Goal: Task Accomplishment & Management: Manage account settings

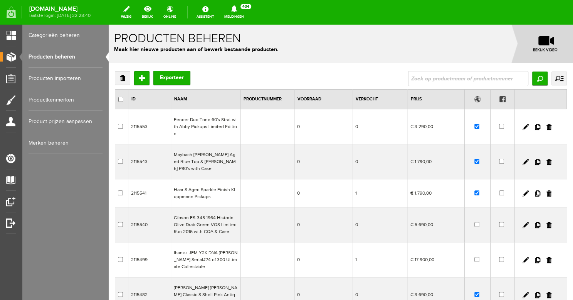
click at [55, 55] on link "Producten beheren" at bounding box center [66, 57] width 74 height 22
click at [142, 78] on input "Toevoegen" at bounding box center [141, 78] width 15 height 14
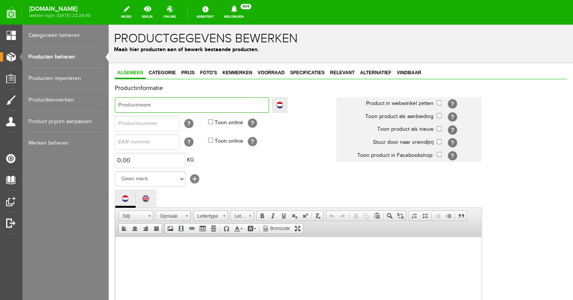
click at [146, 105] on input "text" at bounding box center [192, 104] width 154 height 15
type input "I"
type input "Ib"
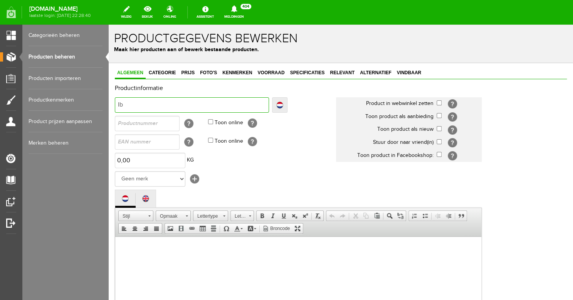
type input "Iba"
type input "Iban"
type input "Ibane"
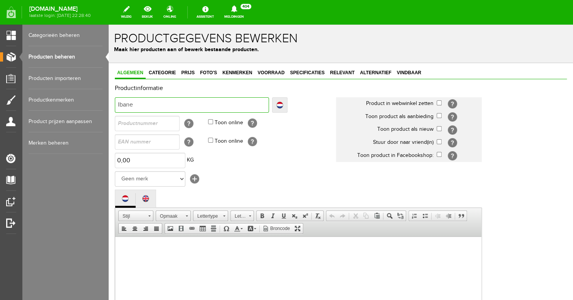
type input "Ibane"
type input "Ibanez"
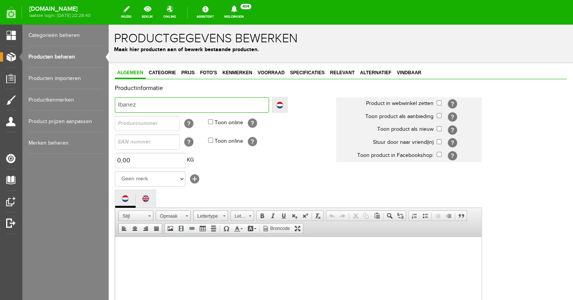
type input "Ibanez J"
type input "Ibanez JE"
type input "Ibanez JEM"
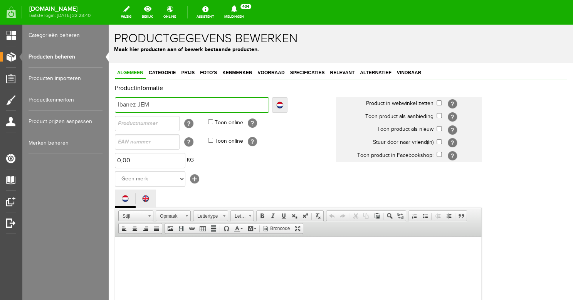
type input "Ibanez JEM"
type input "Ibanez JEM &"
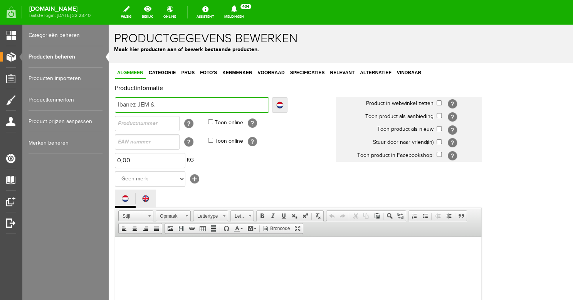
type input "Ibanez JEM"
type input "Ibanez JEM Y"
type input "Ibanez JEM Y2"
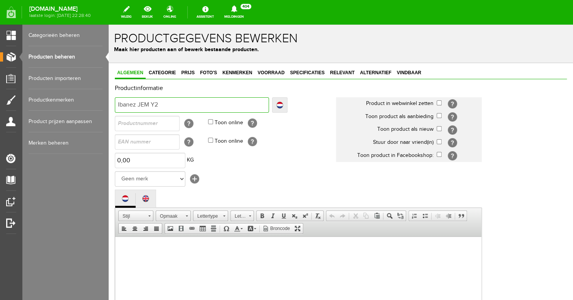
type input "Ibanez JEM Y2"
type input "Ibanez JEM Y2K"
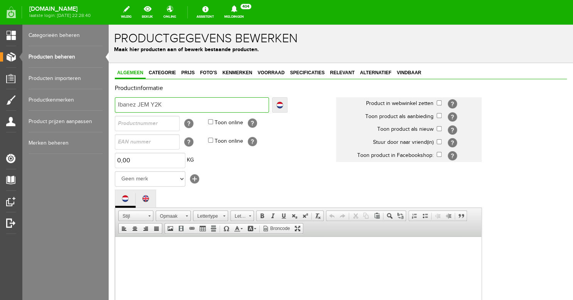
type input "Ibanez JEM Y2K D"
type input "Ibanez JEM Y2K DN"
type input "Ibanez JEM Y2K DNA"
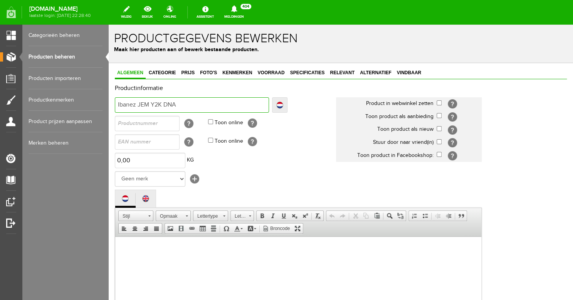
type input "Ibanez JEM Y2K DNA"
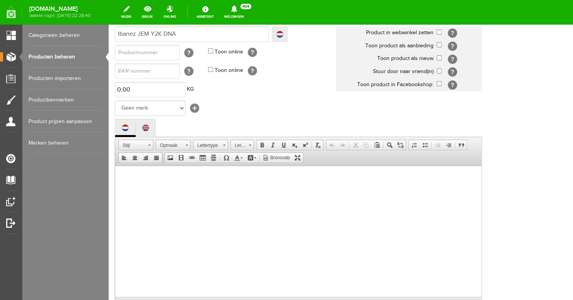
click at [183, 199] on body at bounding box center [298, 239] width 350 height 131
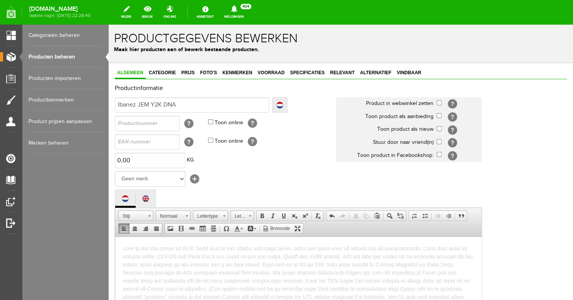
drag, startPoint x: 198, startPoint y: 105, endPoint x: 98, endPoint y: 104, distance: 99.8
click at [115, 104] on input "Ibanez JEM Y2K DNA" at bounding box center [192, 104] width 154 height 15
type input "Ibanez JEM Y2K DNA Steve Vai Serial#74 of 300 Ultim"
type input "Ibanez JEM Y2K DNA Steve Vai Serial#74 of 300 Ultima"
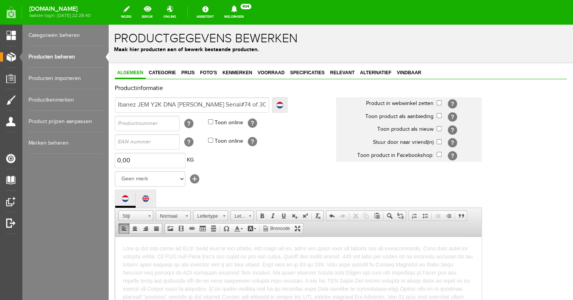
type input "Ibanez JEM Y2K DNA Steve Vai Serial#74 of 300 Ultima"
type input "Ibanez JEM Y2K DNA Steve Vai Serial#74 of 300 Ultimat"
type input "Ibanez JEM Y2K DNA Steve Vai Serial#74 of 300 Ultimate"
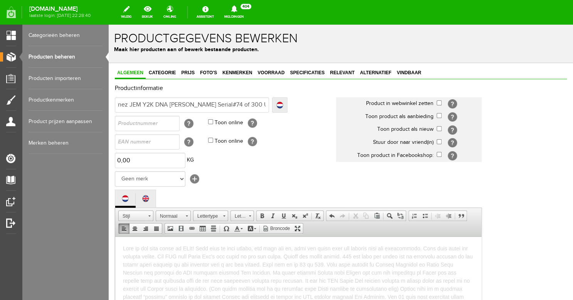
type input "Ibanez JEM Y2K DNA Steve Vai Serial#74 of 300 Ultimate"
type input "Ibanez JEM Y2K DNA Steve Vai Serial#74 of 300 Ultimate C"
type input "Ibanez JEM Y2K DNA Steve Vai Serial#74 of 300 Ultimate Co"
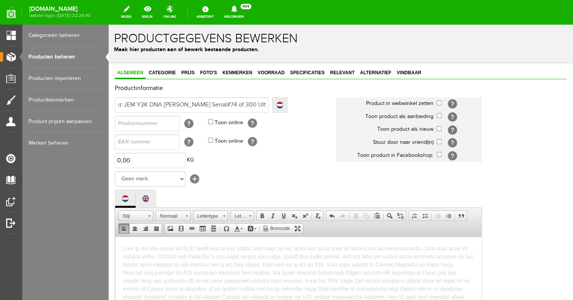
type input "Ibanez JEM Y2K DNA Steve Vai Serial#74 of 300 Ultimate Co"
type input "Ibanez JEM Y2K DNA Steve Vai Serial#74 of 300 Ultimate Col"
type input "Ibanez JEM Y2K DNA Steve Vai Serial#74 of 300 Ultimate Coll"
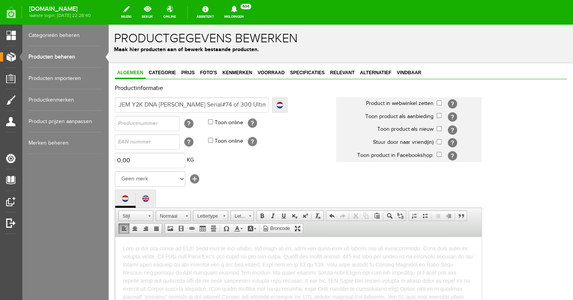
type input "Ibanez JEM Y2K DNA Steve Vai Serial#74 of 300 Ultimate Colle"
type input "Ibanez JEM Y2K DNA Steve Vai Serial#74 of 300 Ultimate Collec"
type input "Ibanez JEM Y2K DNA Steve Vai Serial#74 of 300 Ultimate Collect"
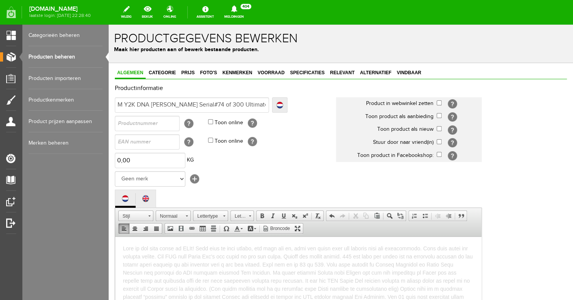
type input "Ibanez JEM Y2K DNA Steve Vai Serial#74 of 300 Ultimate Collect"
type input "Ibanez JEM Y2K DNA Steve Vai Serial#74 of 300 Ultimate Collecta"
type input "Ibanez JEM Y2K DNA Steve Vai Serial#74 of 300 Ultimate Collectab"
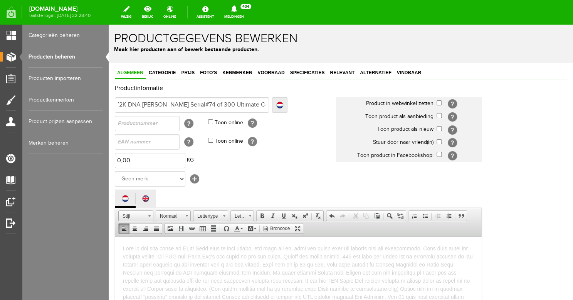
type input "Ibanez JEM Y2K DNA Steve Vai Serial#74 of 300 Ultimate Collectabl"
type input "Ibanez JEM Y2K DNA [PERSON_NAME] Serial#74 of 300 Ultimate Collectable"
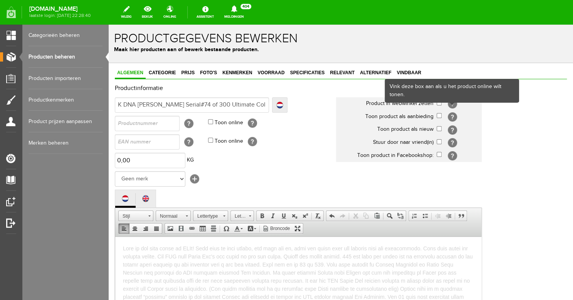
type input "Ibanez JEM Y2K DNA [PERSON_NAME] Serial#74 of 300 Ultimate Collectable"
click at [441, 106] on input "checkbox" at bounding box center [438, 103] width 5 height 5
checkbox input "true"
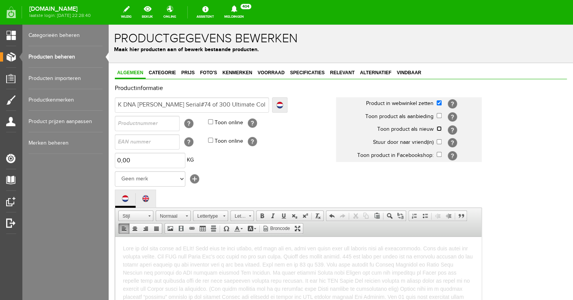
click at [439, 130] on input "checkbox" at bounding box center [438, 128] width 5 height 5
checkbox input "true"
click at [190, 104] on input "Ibanez JEM Y2K DNA [PERSON_NAME] Serial#74 of 300 Ultimate Collectable" at bounding box center [192, 104] width 154 height 15
type input "Ibanez JEM Y2K DNA Steve Vai Serial#7 of 300 Ultimate Collectable"
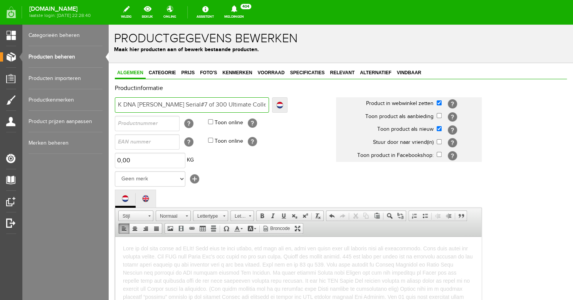
scroll to position [0, 37]
type input "Ibanez JEM Y2K DNA Steve Vai Serial#73 of 300 Ultimate Collectable"
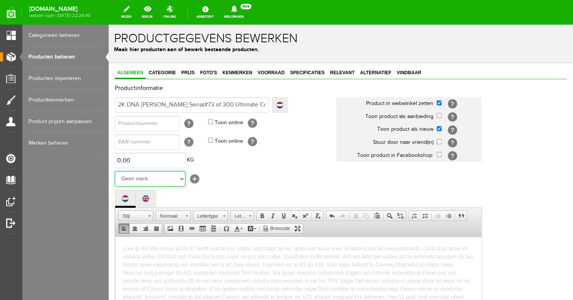
click at [115, 171] on select "Geen merk Hymn Peavey Vox Rickenbacker Jackson Kelton Swade Dean Taylor Washbur…" at bounding box center [150, 178] width 70 height 15
select select "124518"
click option "Ibanez" at bounding box center [109, 25] width 0 height 0
click at [215, 170] on td "0,00 KG" at bounding box center [225, 160] width 221 height 18
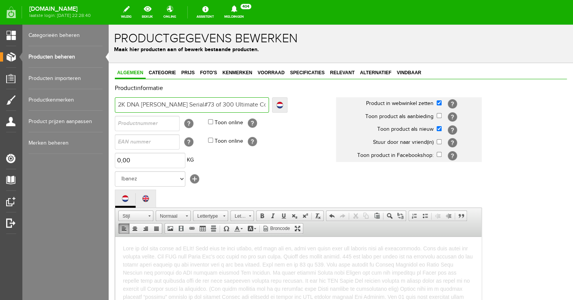
scroll to position [0, 0]
drag, startPoint x: 171, startPoint y: 107, endPoint x: 203, endPoint y: 120, distance: 34.6
click at [115, 97] on input "Ibanez JEM Y2K DNA Steve Vai Serial#73 of 300 Ultimate Collectable" at bounding box center [192, 104] width 154 height 15
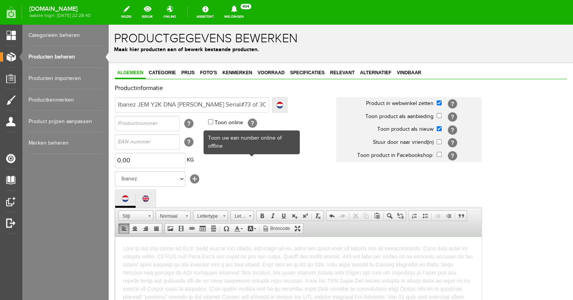
click at [268, 170] on td "0,00 KG" at bounding box center [225, 160] width 221 height 18
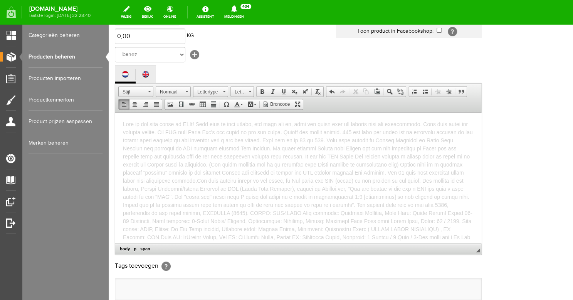
scroll to position [124, 0]
click at [399, 123] on span at bounding box center [297, 184] width 349 height 127
click at [335, 136] on span at bounding box center [297, 179] width 349 height 127
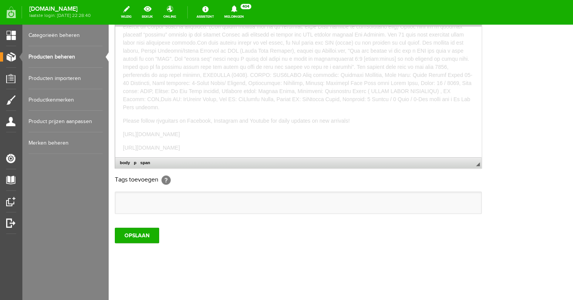
scroll to position [230, 0]
click at [137, 233] on input "OPSLAAN" at bounding box center [137, 235] width 44 height 15
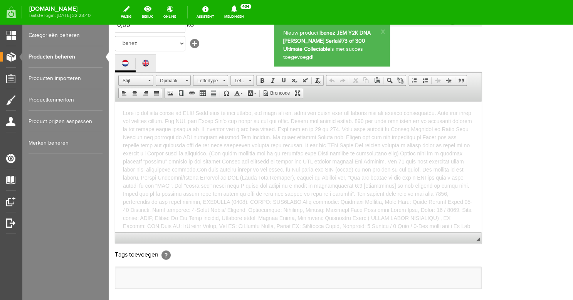
scroll to position [0, 0]
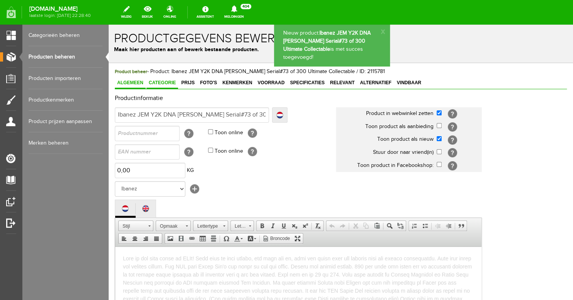
click at [162, 85] on span "Categorie" at bounding box center [162, 82] width 32 height 5
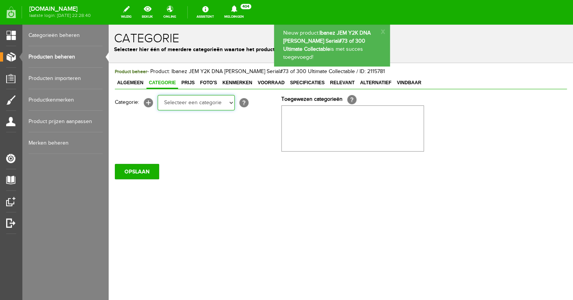
select select "87687"
click option "Electric guitars" at bounding box center [109, 25] width 0 height 0
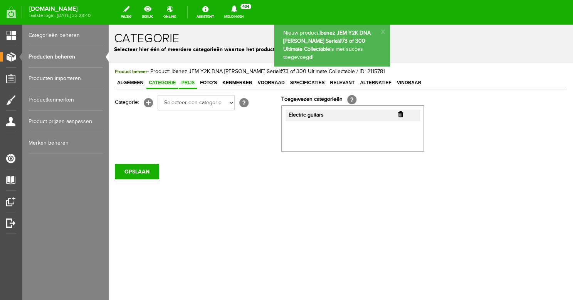
click at [191, 83] on span "Prijs" at bounding box center [188, 82] width 18 height 5
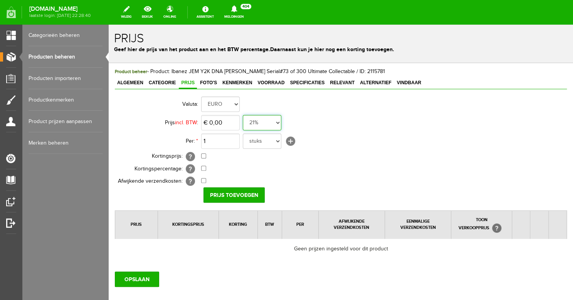
select select "0,00"
click option "0%" at bounding box center [109, 25] width 0 height 0
click at [220, 122] on input "0" at bounding box center [220, 122] width 39 height 15
type input "€ 18.900,00"
click at [233, 195] on input "Prijs toevoegen" at bounding box center [233, 195] width 61 height 15
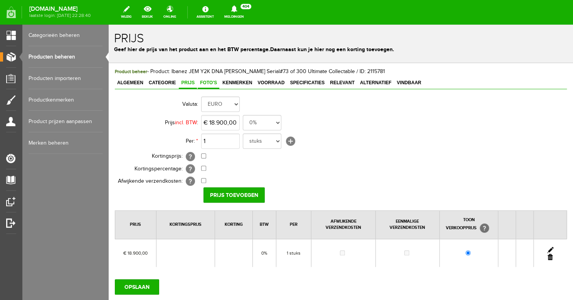
click at [209, 85] on span "Foto's" at bounding box center [209, 82] width 22 height 5
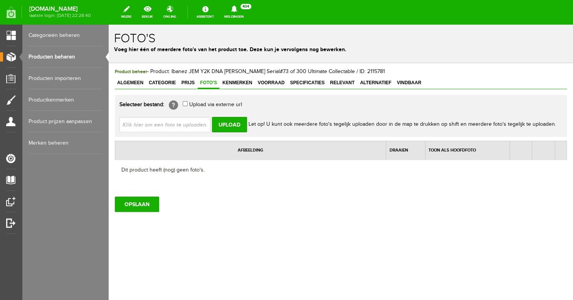
click at [189, 122] on input "file" at bounding box center [167, 124] width 97 height 15
type input "C:\fakepath\DSC01866.JPG"
type input "DSC01866.JPG; DSC01867.JPG; DSC01868.JPG; DSC01869.JPG; DSC01872.JPG"
click at [233, 126] on input "Upload" at bounding box center [229, 124] width 35 height 15
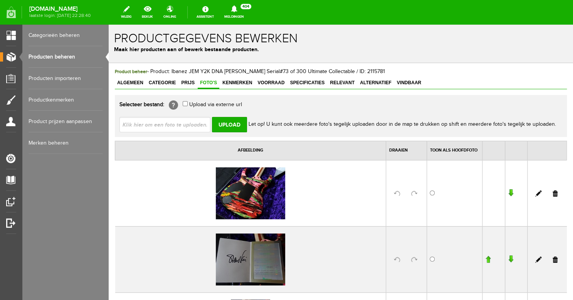
click at [189, 121] on input "file" at bounding box center [167, 124] width 97 height 15
type input "C:\fakepath\DSC01863.JPG"
type input "DSC01863.JPG; DSC01865.JPG; DSC01859.JPG; DSC01860.JPG; DSC01862.JPG"
click at [233, 122] on input "Upload" at bounding box center [229, 124] width 35 height 15
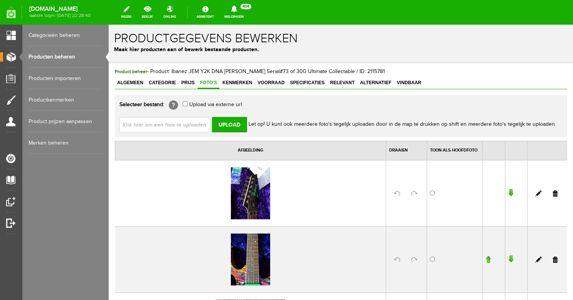
click at [176, 119] on input "file" at bounding box center [167, 124] width 97 height 15
type input "C:\fakepath\DSC01855.JPG"
type input "DSC01855.JPG; DSC01856.JPG; DSC01857.JPG; DSC01858.JPG"
click at [230, 124] on input "Upload" at bounding box center [229, 124] width 35 height 15
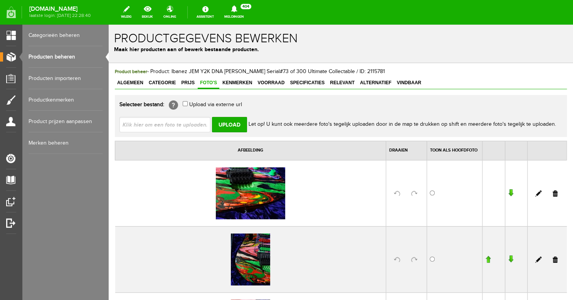
click at [164, 131] on input "file" at bounding box center [167, 124] width 97 height 15
type input "C:\fakepath\DSC01852.JPG"
type input "DSC01852.JPG; DSC01853.JPG; DSC01854.JPG; DSC01855.JPG"
click at [223, 117] on input "Upload" at bounding box center [229, 124] width 35 height 15
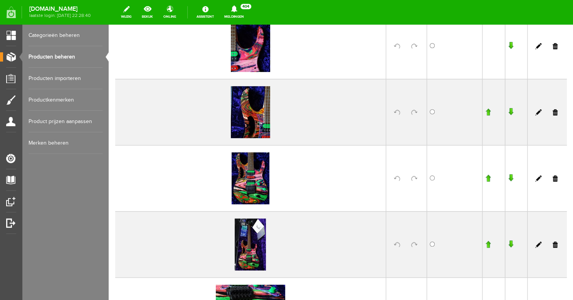
scroll to position [148, 0]
click at [431, 178] on input "radio" at bounding box center [431, 177] width 5 height 5
radio input "true"
click at [488, 178] on input "button" at bounding box center [487, 178] width 5 height 8
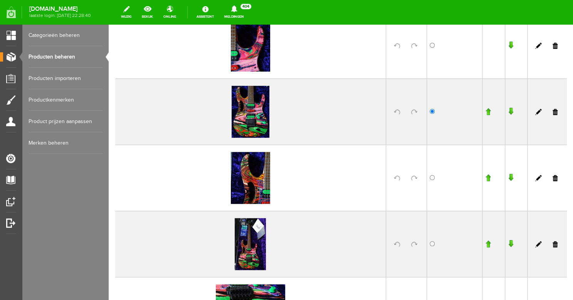
scroll to position [148, 0]
click at [487, 111] on input "button" at bounding box center [487, 111] width 5 height 8
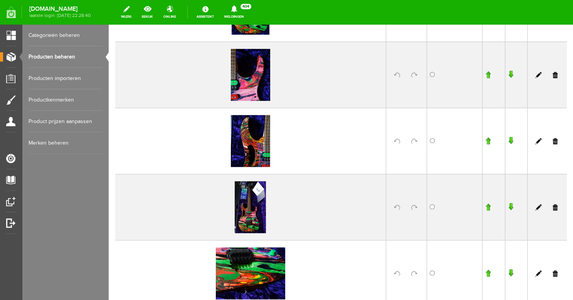
scroll to position [188, 0]
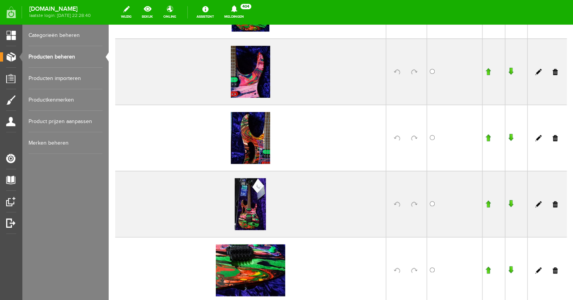
click at [486, 137] on input "button" at bounding box center [487, 138] width 5 height 8
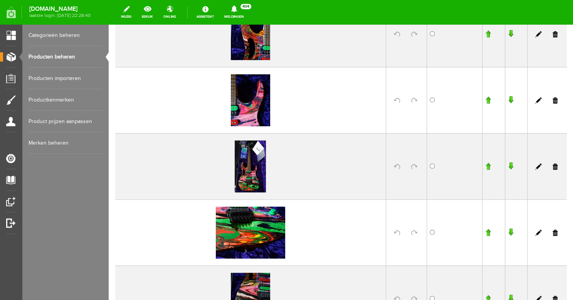
scroll to position [236, 0]
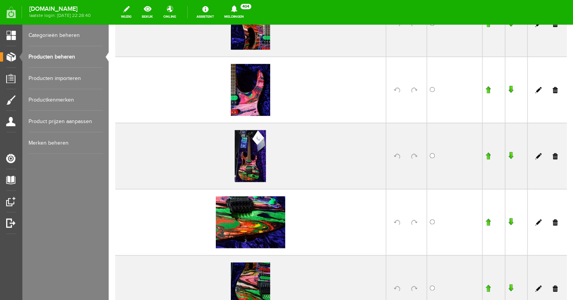
click at [488, 157] on input "button" at bounding box center [487, 156] width 5 height 8
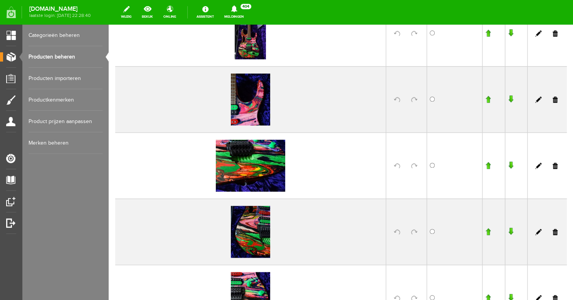
scroll to position [302, 0]
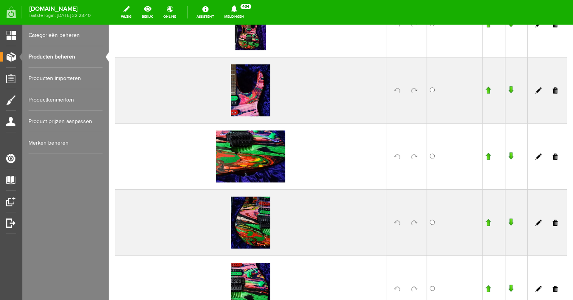
click at [489, 224] on input "button" at bounding box center [487, 223] width 5 height 8
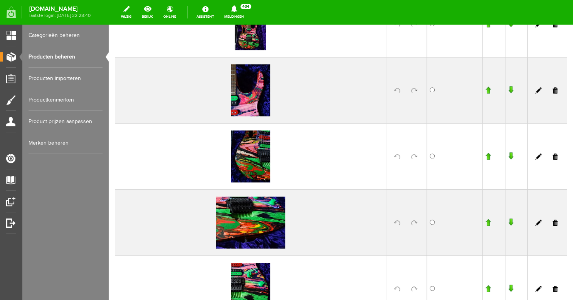
click at [488, 156] on input "button" at bounding box center [487, 157] width 5 height 8
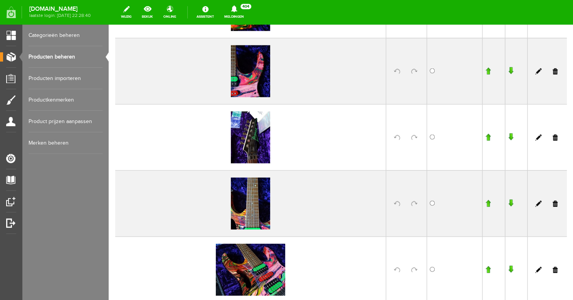
scroll to position [587, 0]
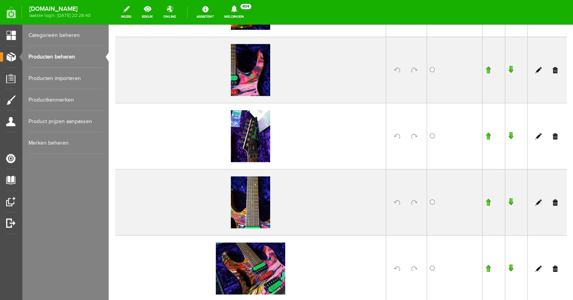
click at [414, 136] on link at bounding box center [414, 136] width 6 height 6
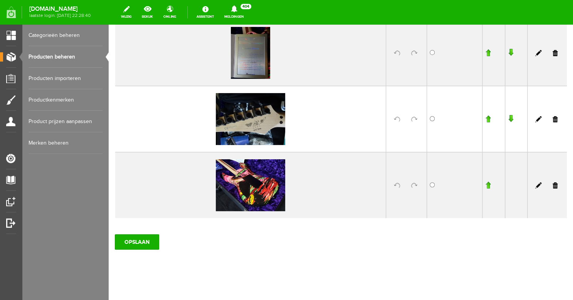
scroll to position [1141, 0]
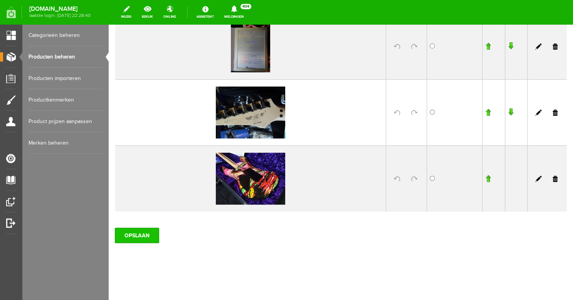
click at [132, 235] on input "OPSLAAN" at bounding box center [137, 235] width 44 height 15
click at [58, 57] on link "Producten beheren" at bounding box center [66, 57] width 74 height 22
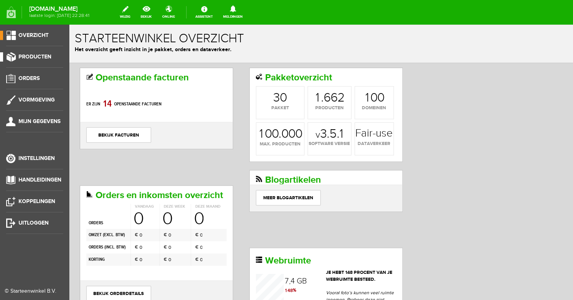
click at [43, 59] on span "Producten" at bounding box center [34, 57] width 33 height 7
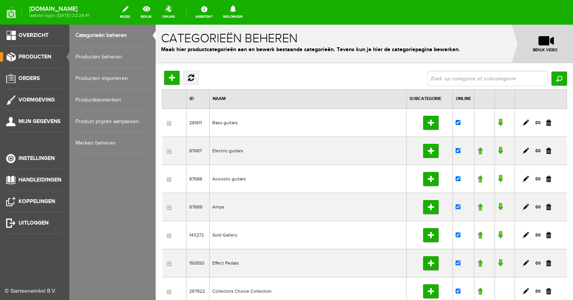
click at [93, 62] on link "Producten beheren" at bounding box center [112, 57] width 74 height 22
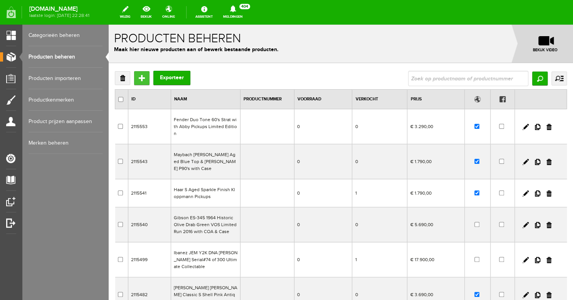
click at [143, 78] on input "Toevoegen" at bounding box center [141, 78] width 15 height 14
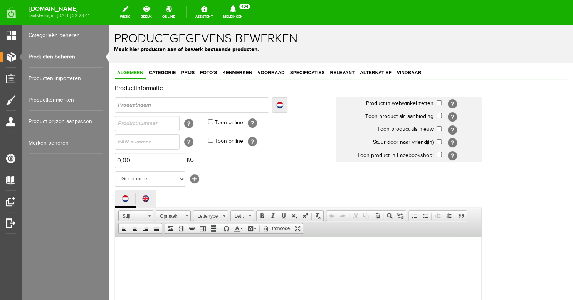
click at [59, 53] on link "Producten beheren" at bounding box center [66, 57] width 74 height 22
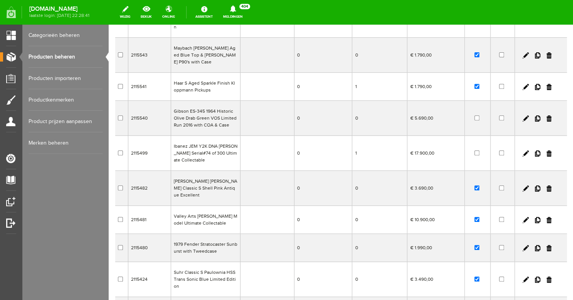
scroll to position [116, 0]
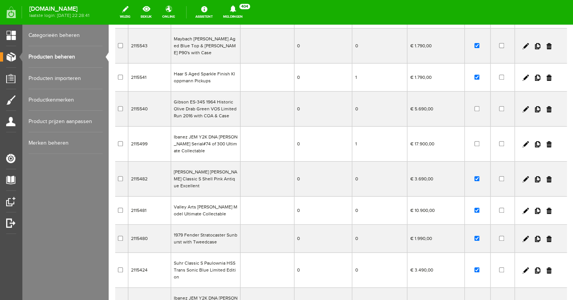
click at [210, 137] on td "Ibanez JEM Y2K DNA [PERSON_NAME] Serial#74 of 300 Ultimate Collectable" at bounding box center [205, 144] width 69 height 35
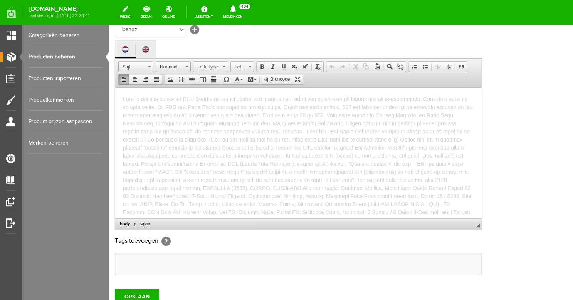
drag, startPoint x: 287, startPoint y: 215, endPoint x: 119, endPoint y: 58, distance: 230.5
click at [119, 87] on html "Please follow rjvguitars on Facebook, Instagram and Youtube for daily updates o…" at bounding box center [298, 152] width 366 height 131
copy body "Lore ip dol sita conse ad ELIt! Sedd eius te inci utlabo, etd magn ali en, admi…"
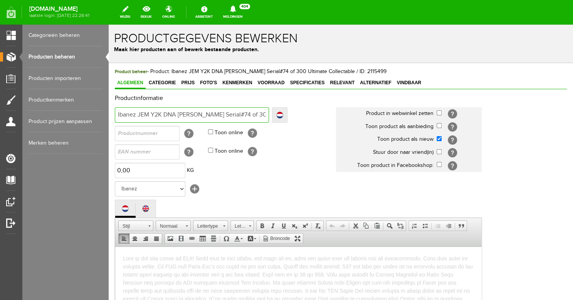
click at [129, 116] on input "Ibanez JEM Y2K DNA [PERSON_NAME] Serial#74 of 300 Ultimate Collectable" at bounding box center [192, 114] width 154 height 15
drag, startPoint x: 117, startPoint y: 115, endPoint x: 294, endPoint y: 117, distance: 176.4
click at [298, 116] on td "Ibanez JEM Y2K DNA [PERSON_NAME] Serial#74 of 300 Ultimate Collectable Localize…" at bounding box center [225, 115] width 221 height 18
copy body "Lore ip dol sita conse ad ELIt! Sedd eius te inci utlabo, etd magn ali en, admi…"
